Goal: Check status: Check status

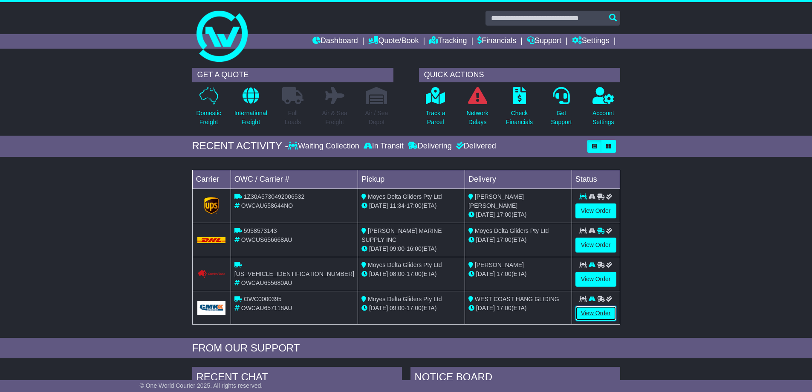
click at [588, 311] on link "View Order" at bounding box center [596, 313] width 41 height 15
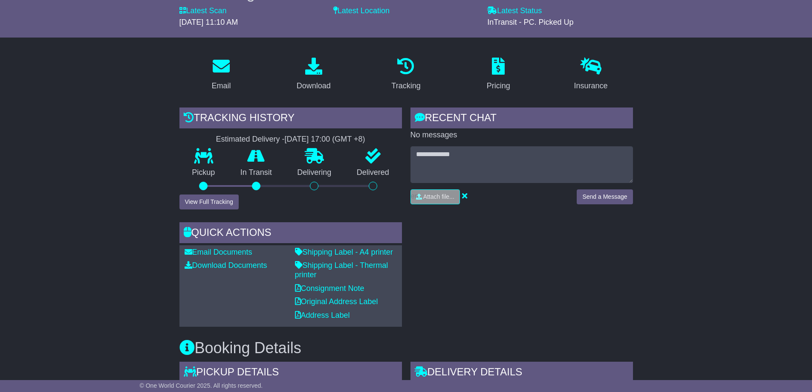
scroll to position [85, 0]
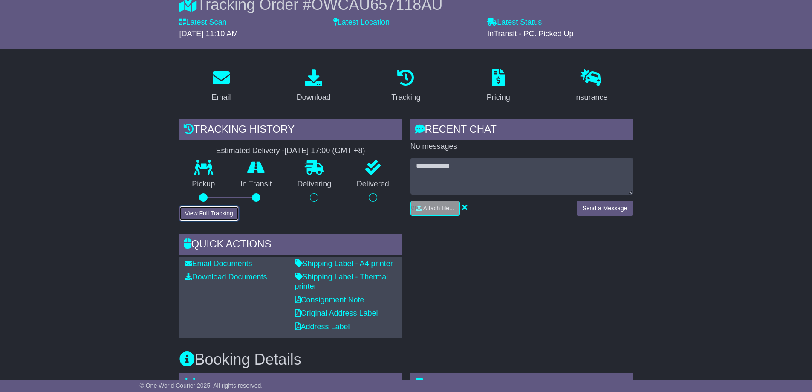
click at [205, 214] on button "View Full Tracking" at bounding box center [209, 213] width 59 height 15
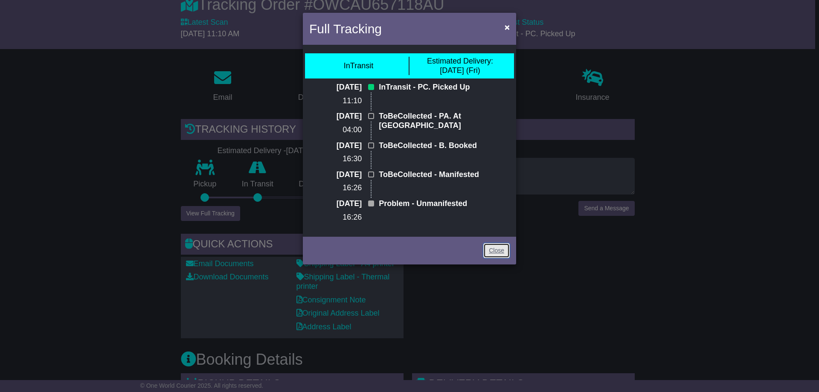
click at [495, 258] on link "Close" at bounding box center [496, 250] width 26 height 15
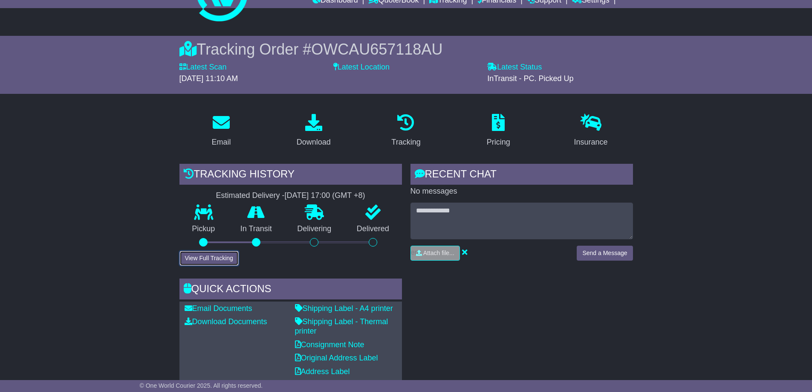
scroll to position [0, 0]
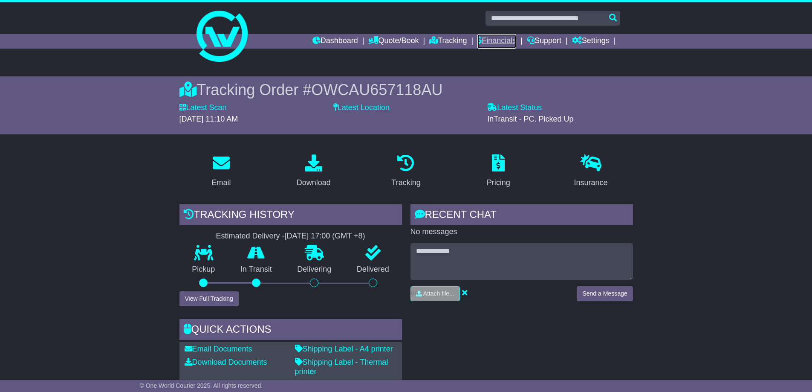
click at [499, 43] on link "Financials" at bounding box center [497, 41] width 39 height 15
